Goal: Navigation & Orientation: Find specific page/section

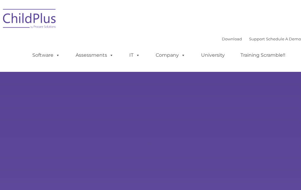
type input ""
select select "MEDIUM"
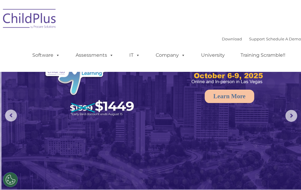
click at [194, 18] on div "Download Support | Schedule A Demo  MENU MENU Software ChildPlus: The original…" at bounding box center [150, 35] width 301 height 63
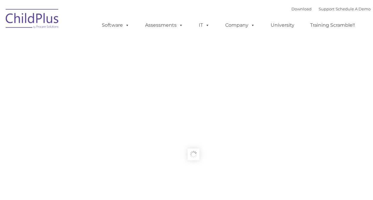
type input ""
